Goal: Information Seeking & Learning: Learn about a topic

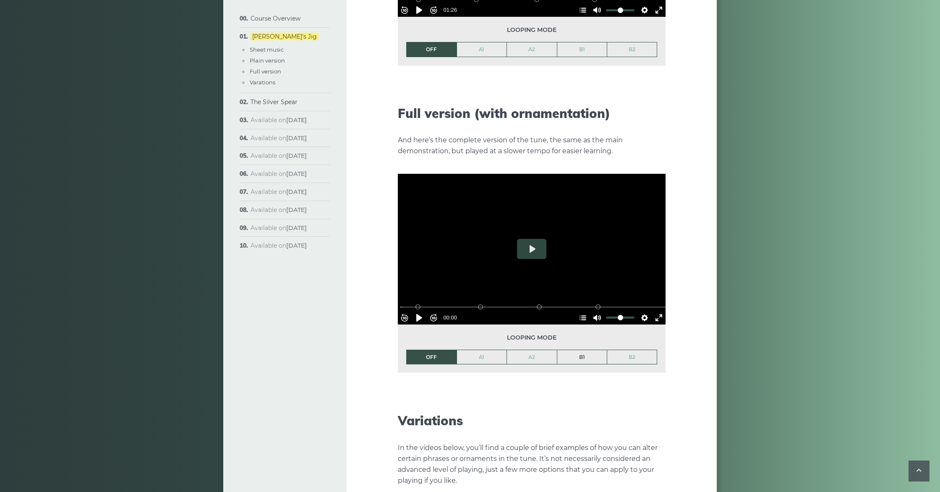
scroll to position [1155, 0]
click at [503, 350] on link "B1" at bounding box center [582, 357] width 50 height 14
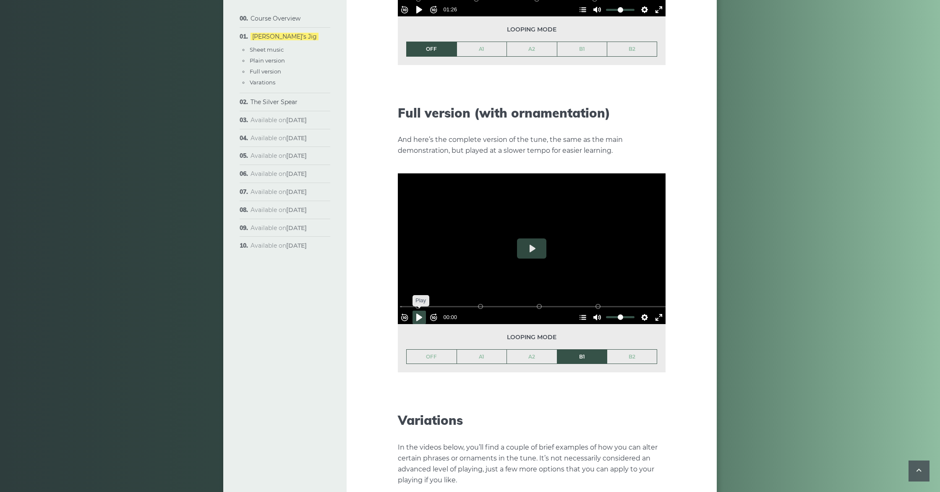
click at [424, 311] on button "Pause Play" at bounding box center [419, 317] width 13 height 13
click at [503, 311] on button "Settings" at bounding box center [644, 317] width 13 height 13
click at [503, 290] on button "Speed Normal" at bounding box center [621, 296] width 58 height 13
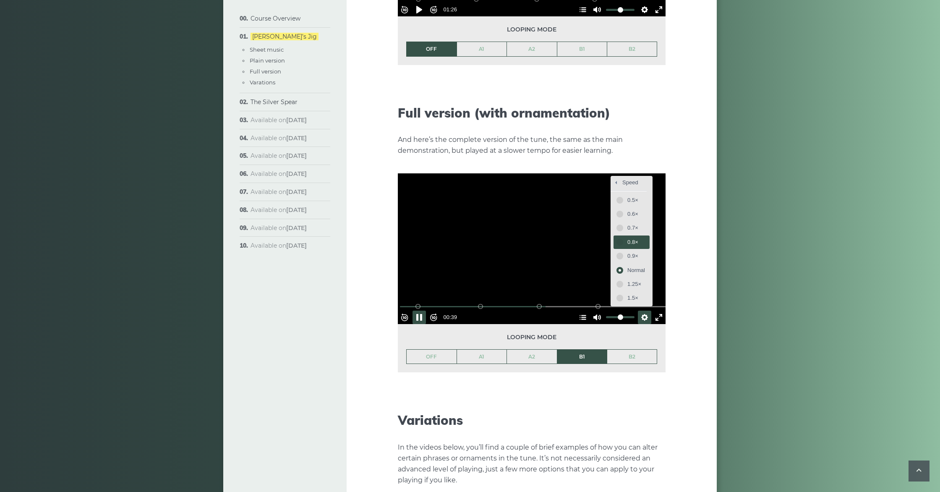
click at [503, 238] on span "0.8×" at bounding box center [636, 242] width 18 height 9
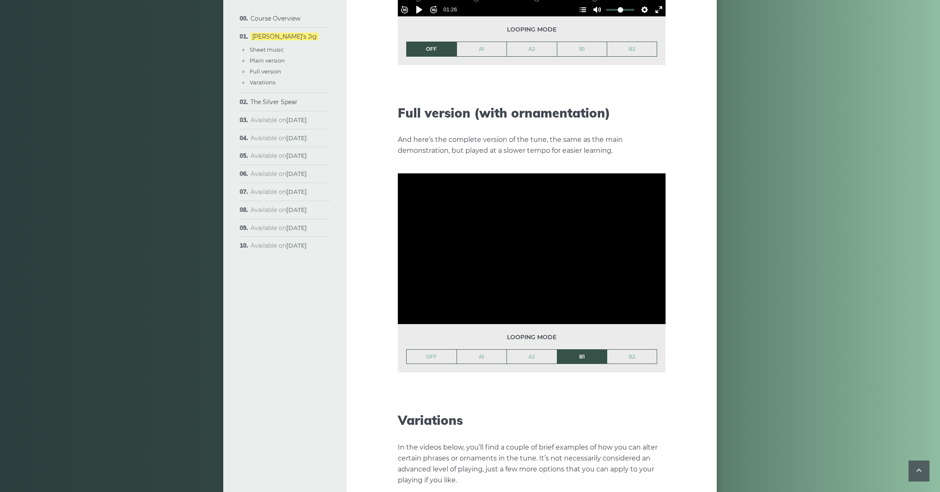
scroll to position [1156, 0]
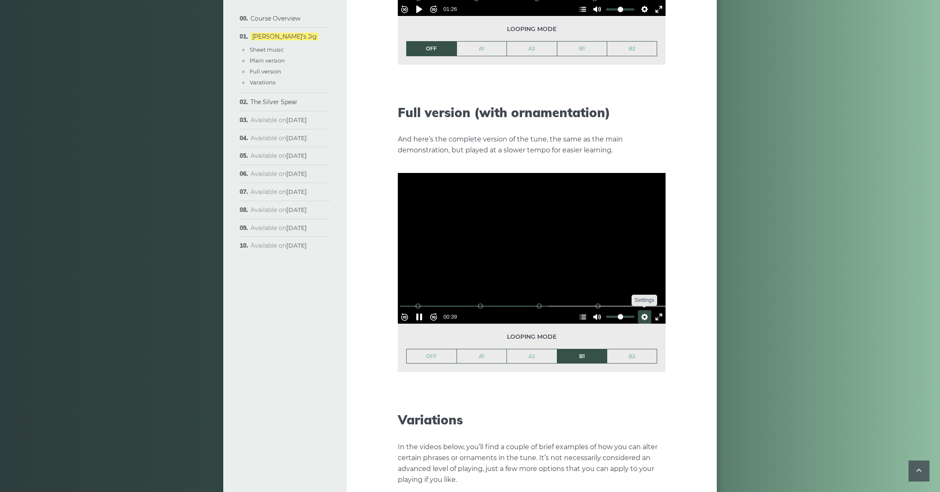
click at [503, 310] on button "Settings" at bounding box center [644, 316] width 13 height 13
click at [503, 290] on button "Speed 0.8×" at bounding box center [624, 296] width 51 height 13
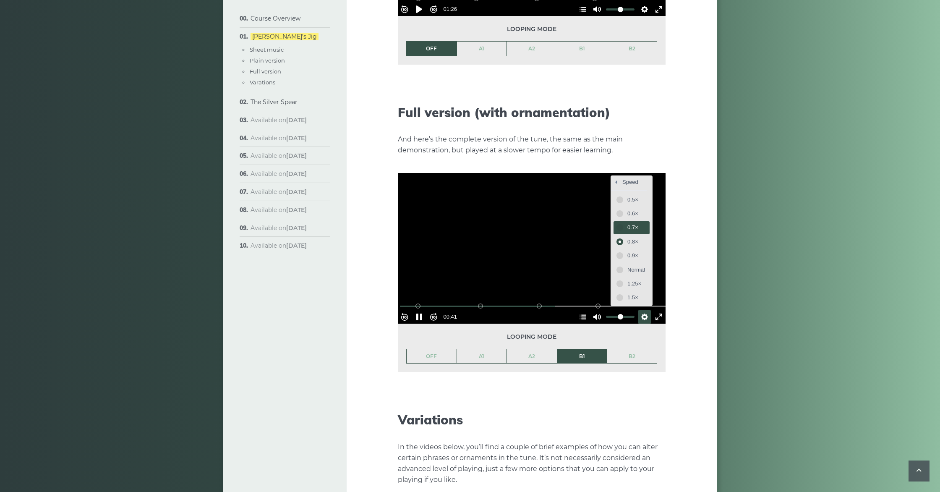
drag, startPoint x: 638, startPoint y: 210, endPoint x: 665, endPoint y: 227, distance: 32.0
click at [503, 221] on button "0.7×" at bounding box center [632, 227] width 36 height 13
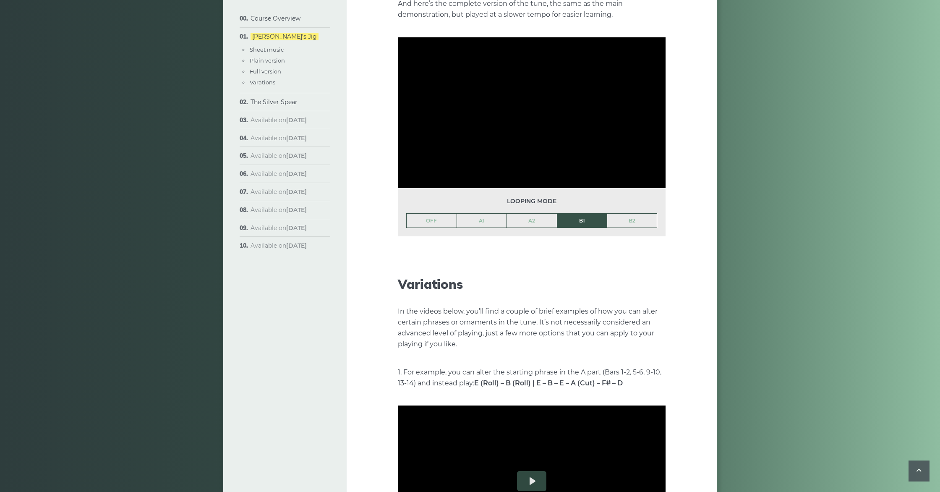
scroll to position [1292, 0]
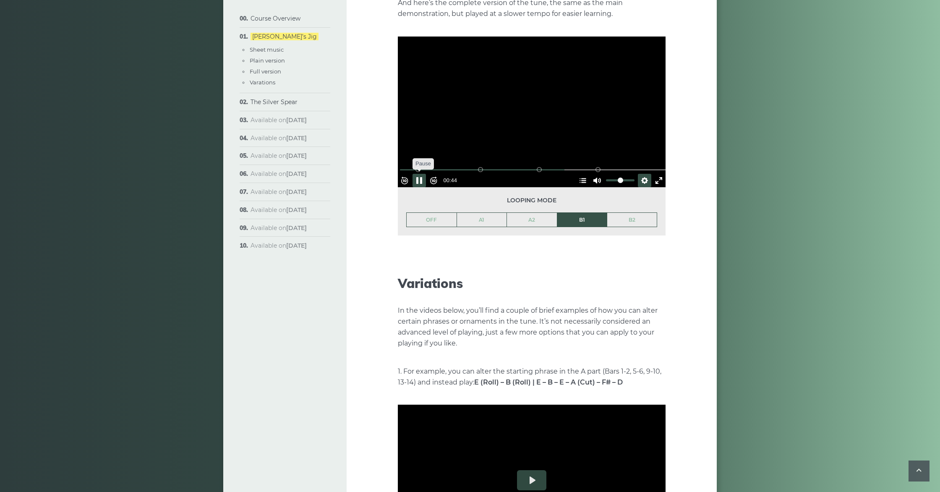
click at [421, 174] on button "Pause Play" at bounding box center [419, 180] width 13 height 13
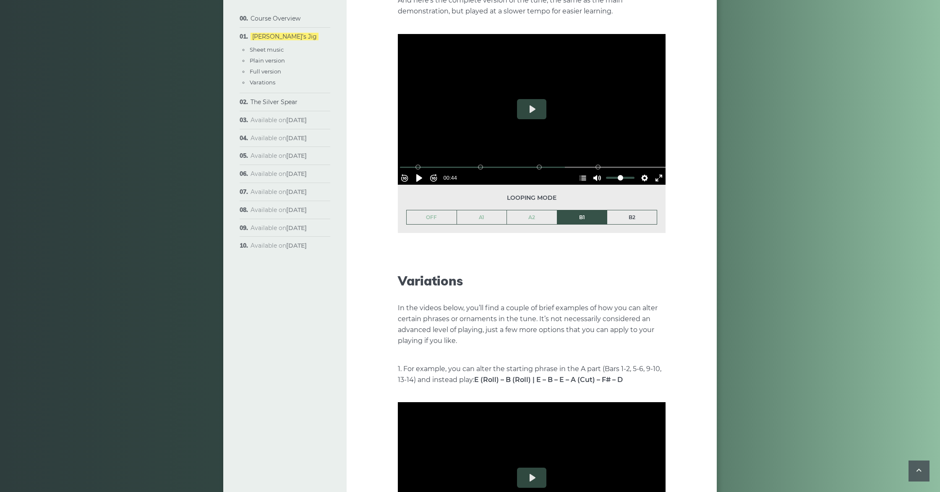
click at [503, 210] on link "B2" at bounding box center [632, 217] width 50 height 14
click at [424, 171] on button "Pause Play" at bounding box center [419, 177] width 13 height 13
click at [425, 171] on button "Pause Play" at bounding box center [419, 177] width 13 height 13
type input "*****"
click at [257, 102] on link "The Silver Spear" at bounding box center [274, 102] width 47 height 8
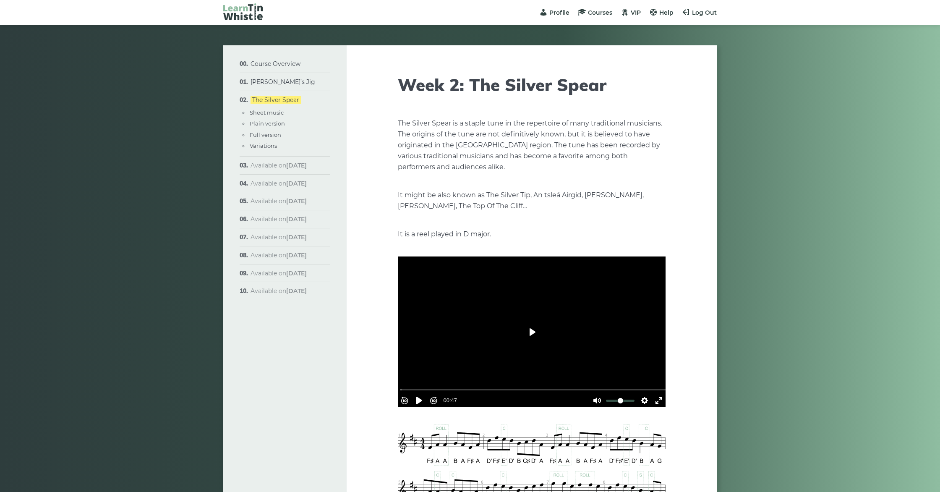
click at [533, 332] on button "Play" at bounding box center [531, 332] width 29 height 20
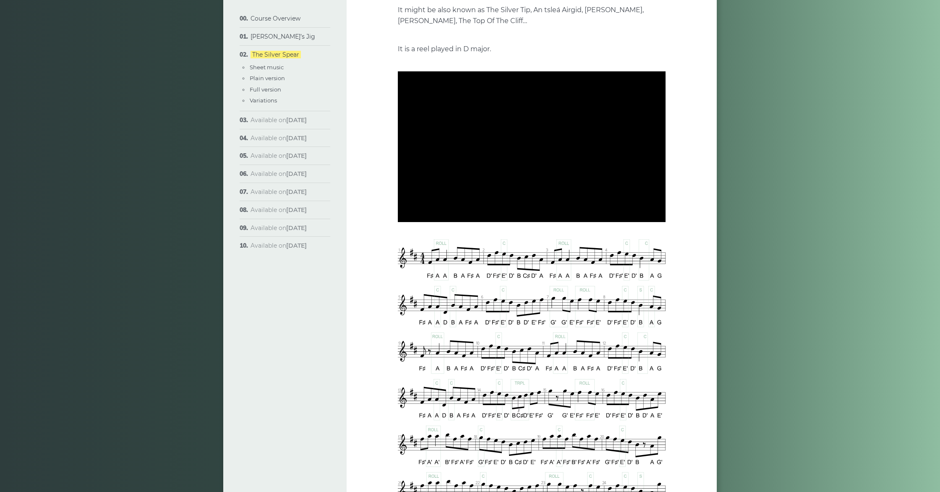
scroll to position [195, 0]
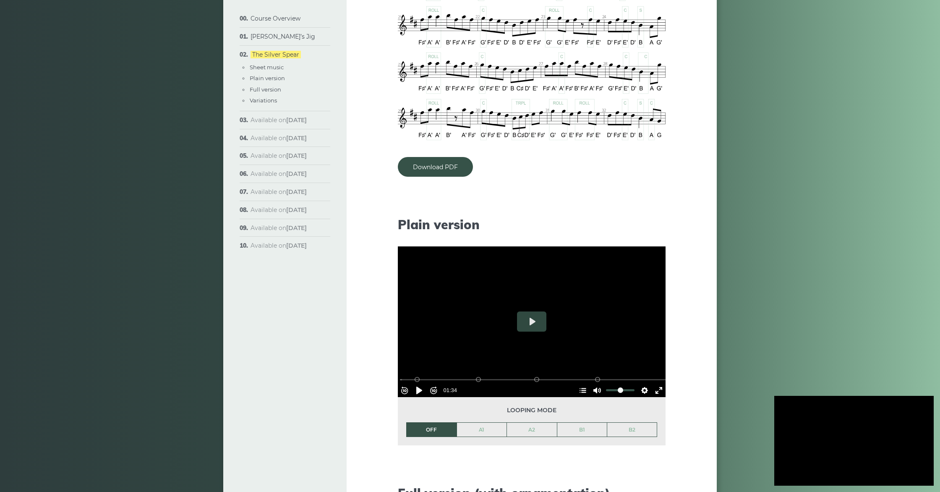
type input "***"
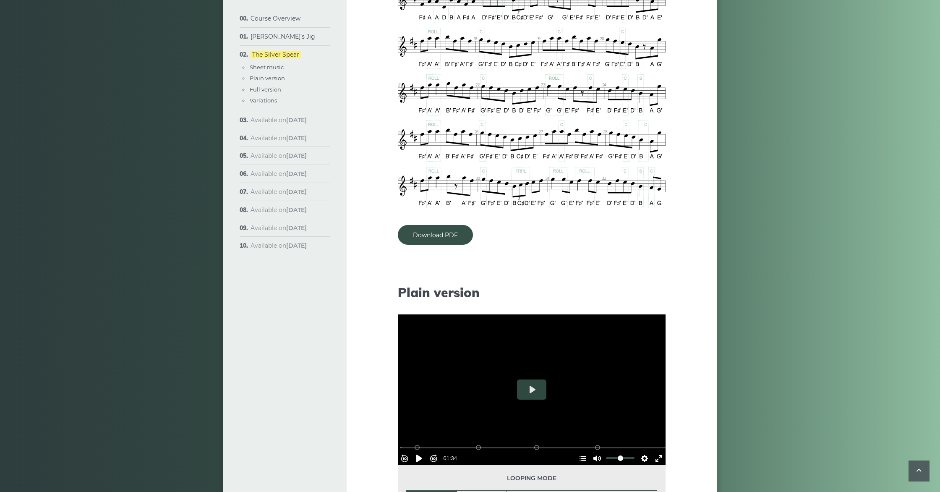
scroll to position [581, 0]
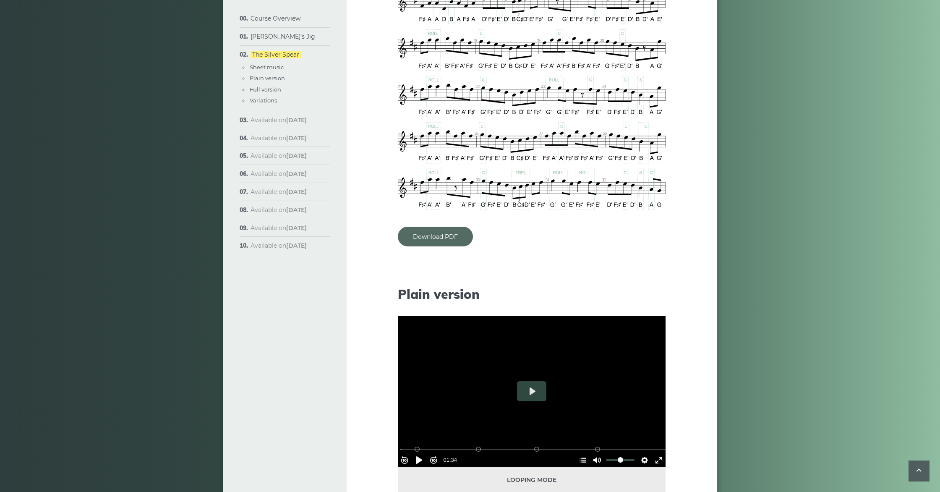
click at [437, 239] on link "Download PDF" at bounding box center [435, 237] width 75 height 20
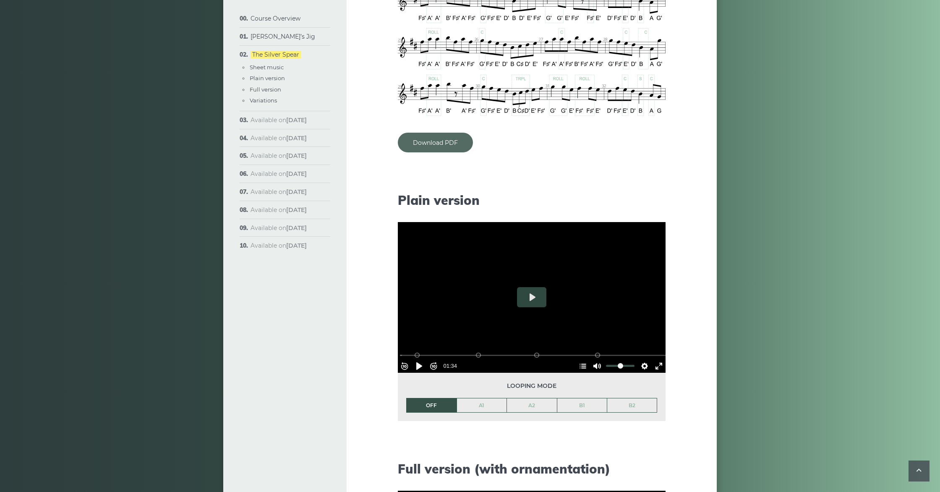
scroll to position [675, 0]
click at [639, 361] on button "Settings" at bounding box center [644, 366] width 13 height 13
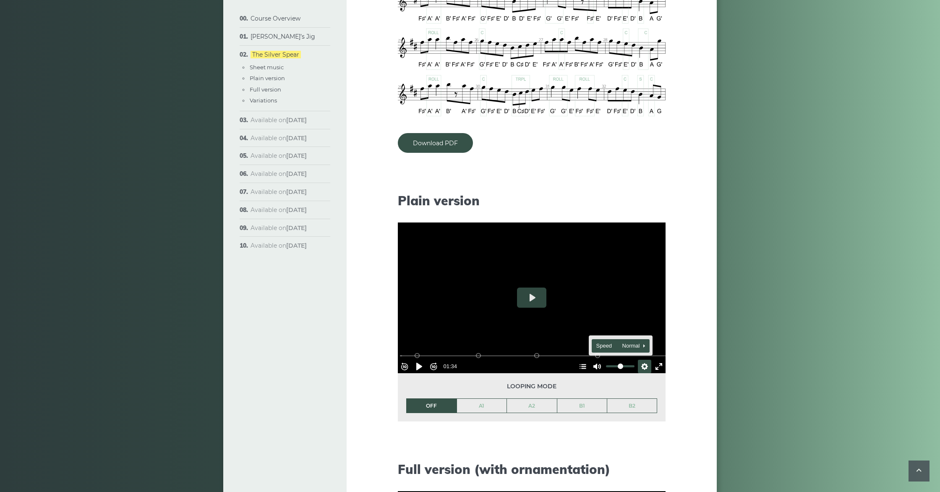
click at [637, 340] on button "Speed Normal" at bounding box center [621, 345] width 58 height 13
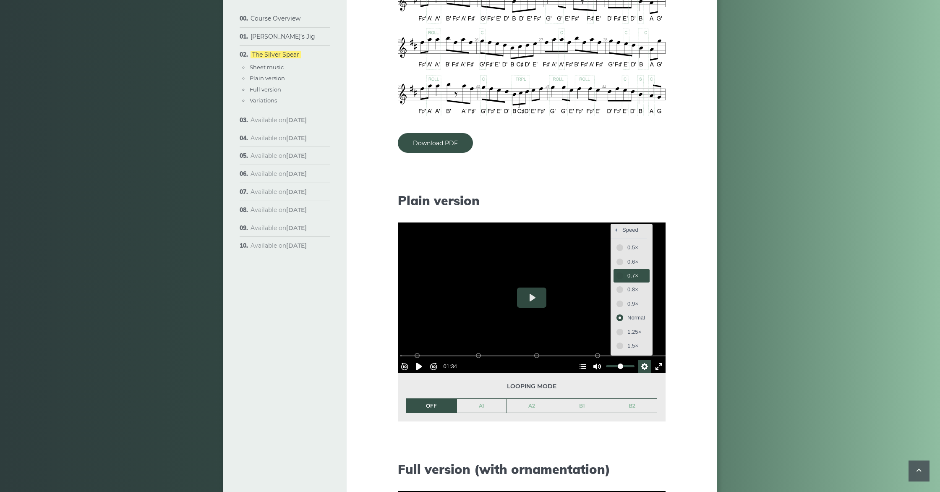
click at [622, 272] on button "0.7×" at bounding box center [632, 275] width 36 height 13
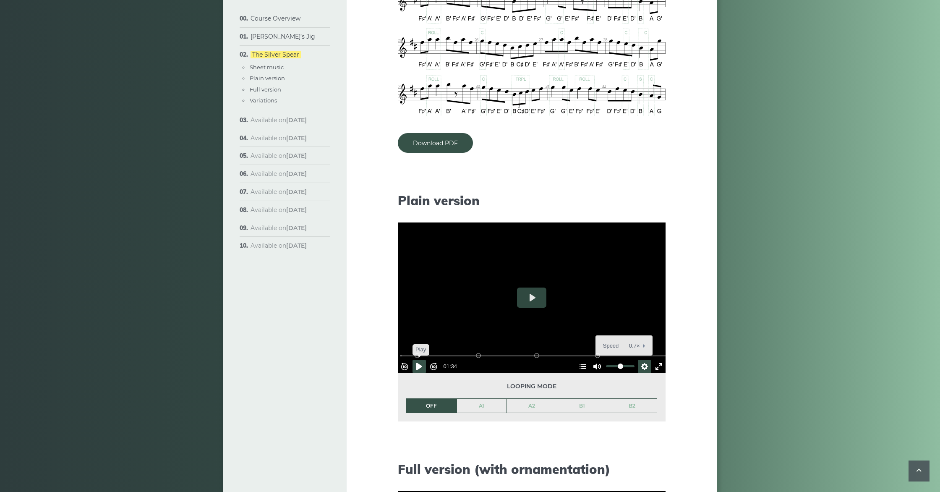
click at [421, 361] on button "Pause Play" at bounding box center [419, 366] width 13 height 13
type input "***"
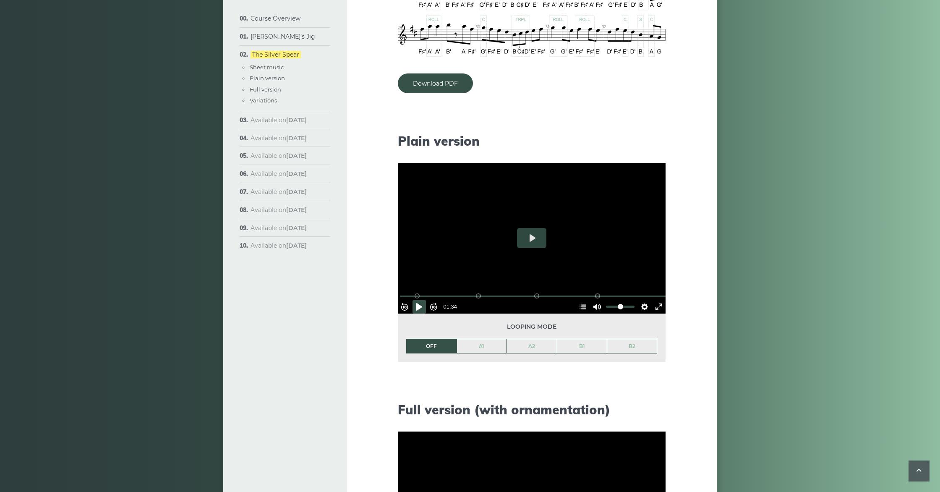
scroll to position [736, 0]
